Goal: Information Seeking & Learning: Check status

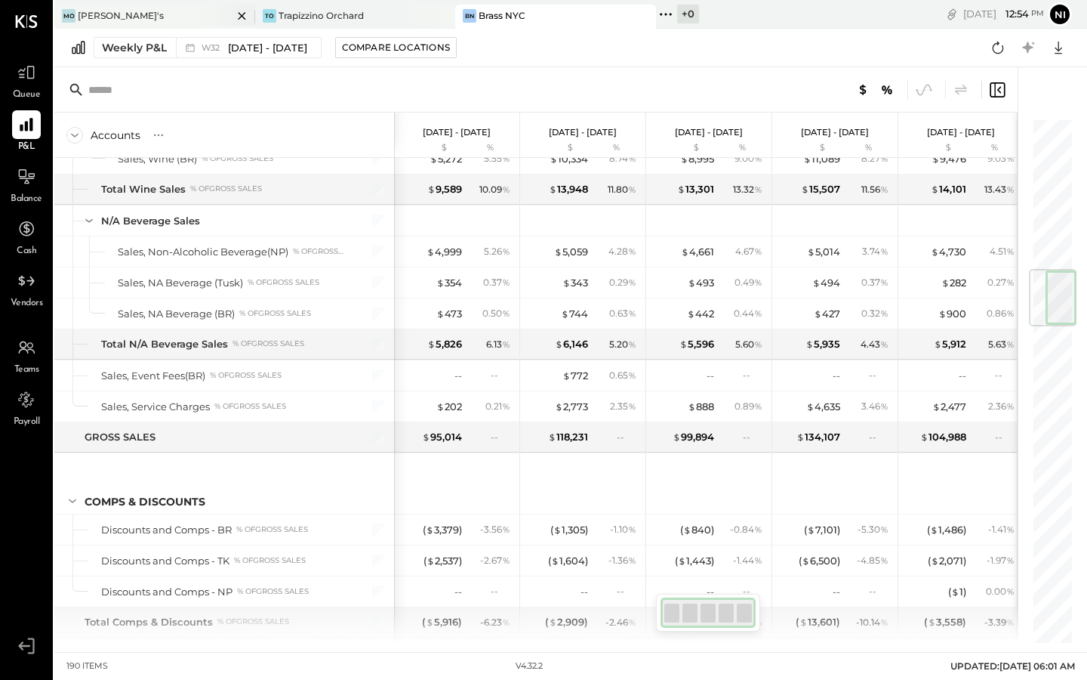
click at [146, 10] on div "[PERSON_NAME]'s" at bounding box center [143, 16] width 178 height 14
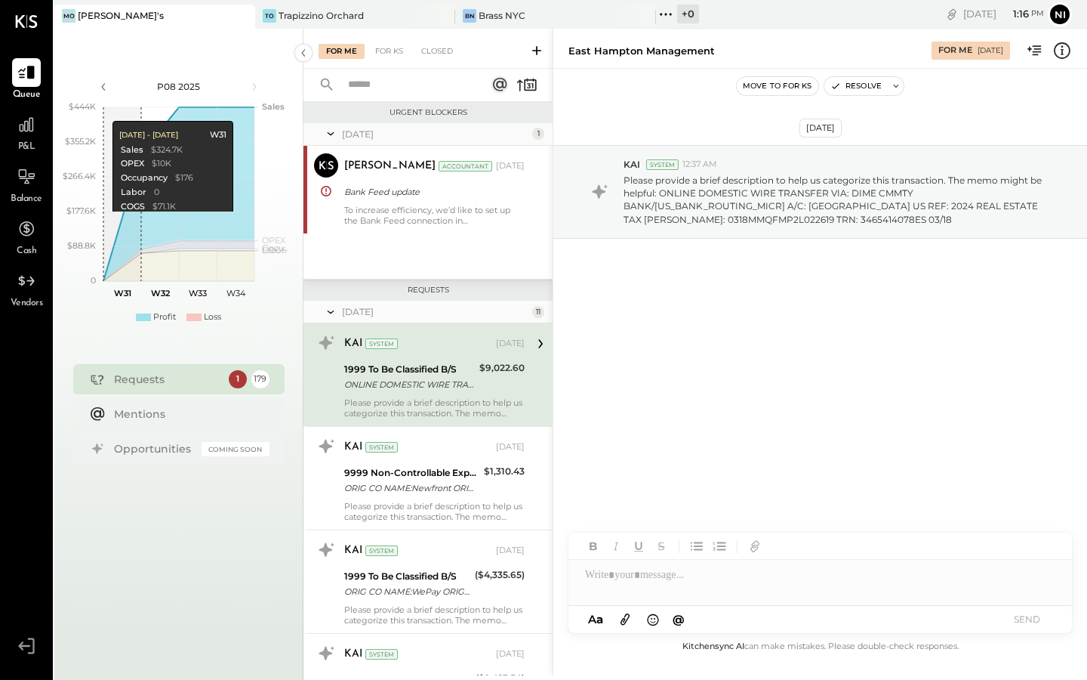
click at [86, 9] on body "Queue P&L Balance Cash Vendors v 4.32.2 Mo Moby's TO Trapizzino Orchard BN Bras…" at bounding box center [543, 340] width 1087 height 680
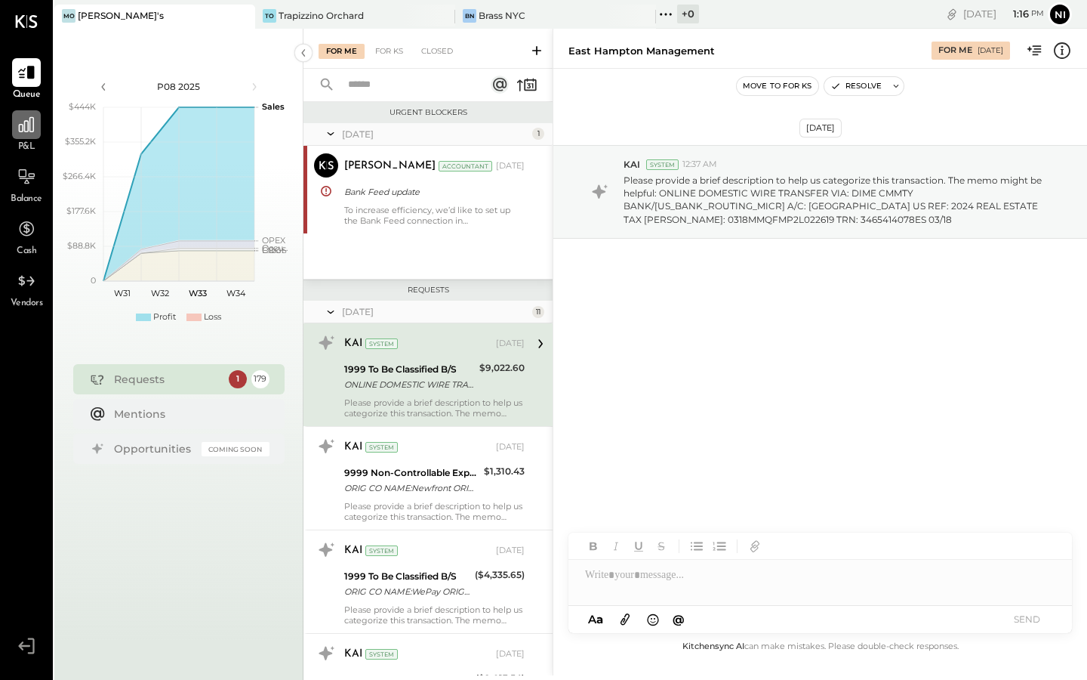
click at [25, 137] on div at bounding box center [26, 124] width 29 height 29
